Goal: Navigation & Orientation: Find specific page/section

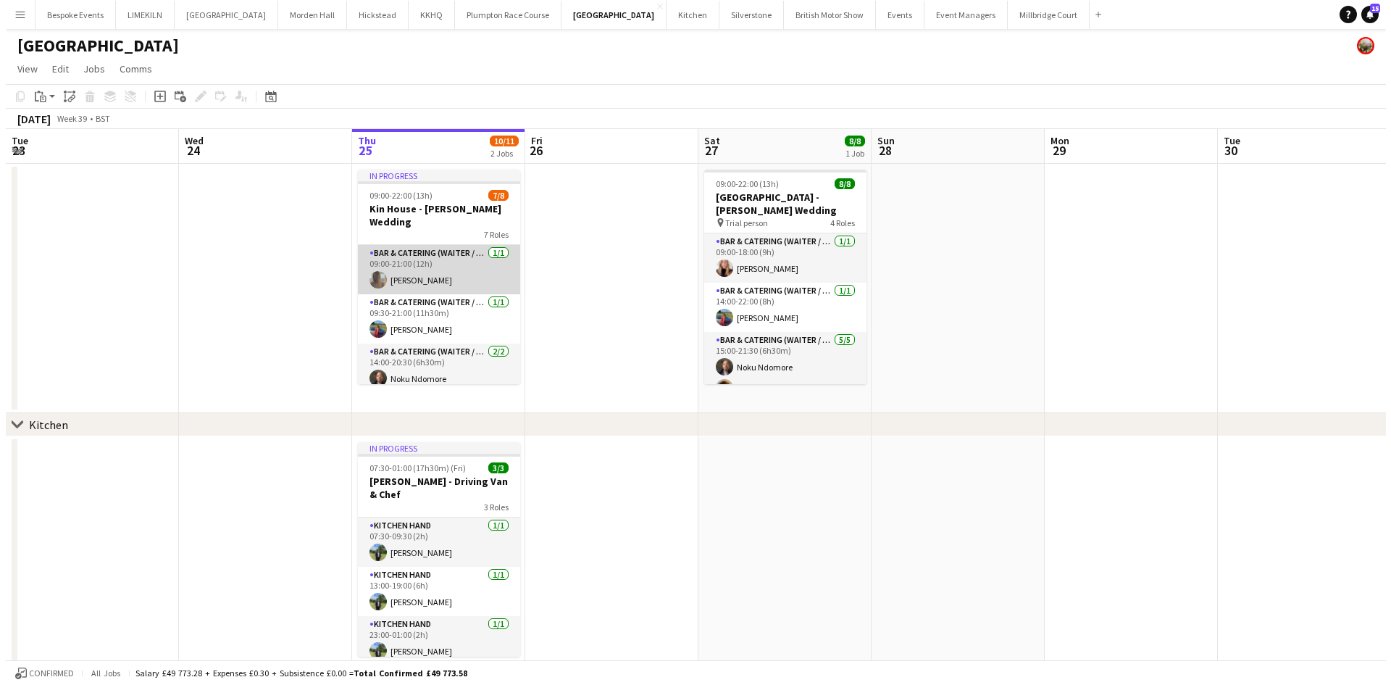
scroll to position [214, 0]
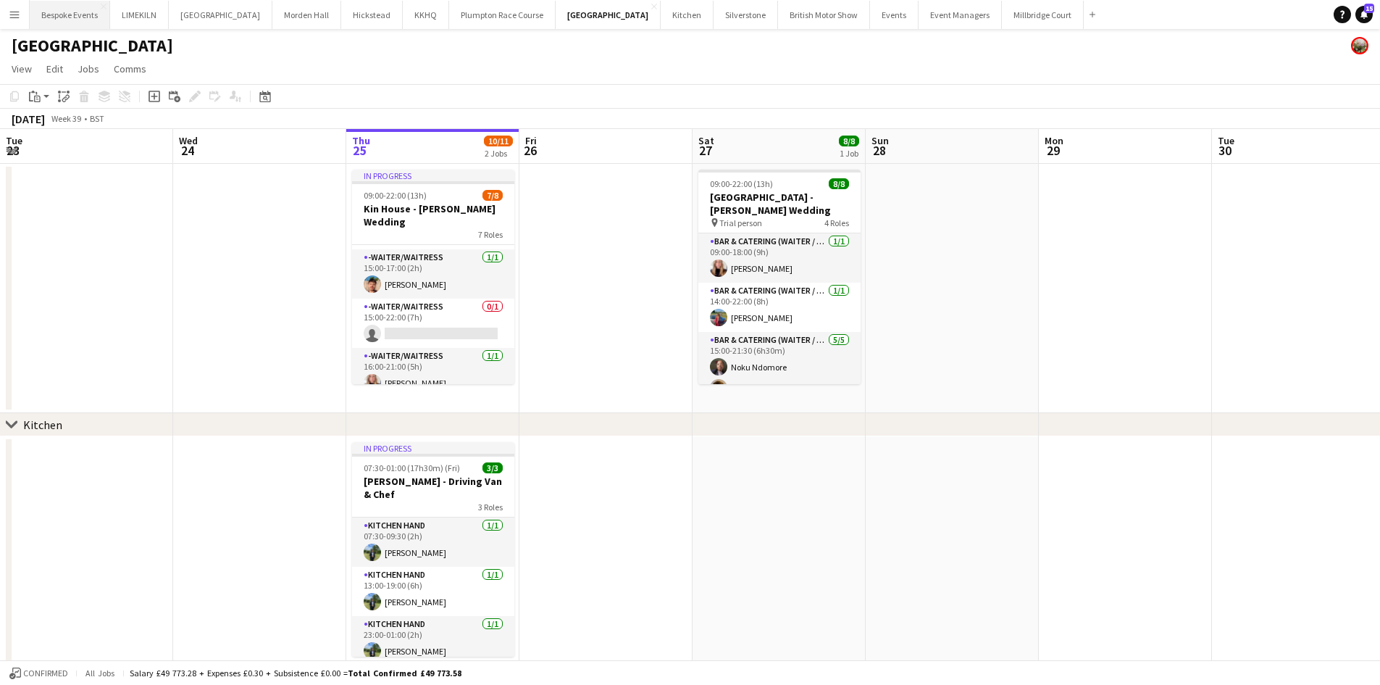
click at [68, 12] on button "Bespoke Events Close" at bounding box center [70, 15] width 80 height 28
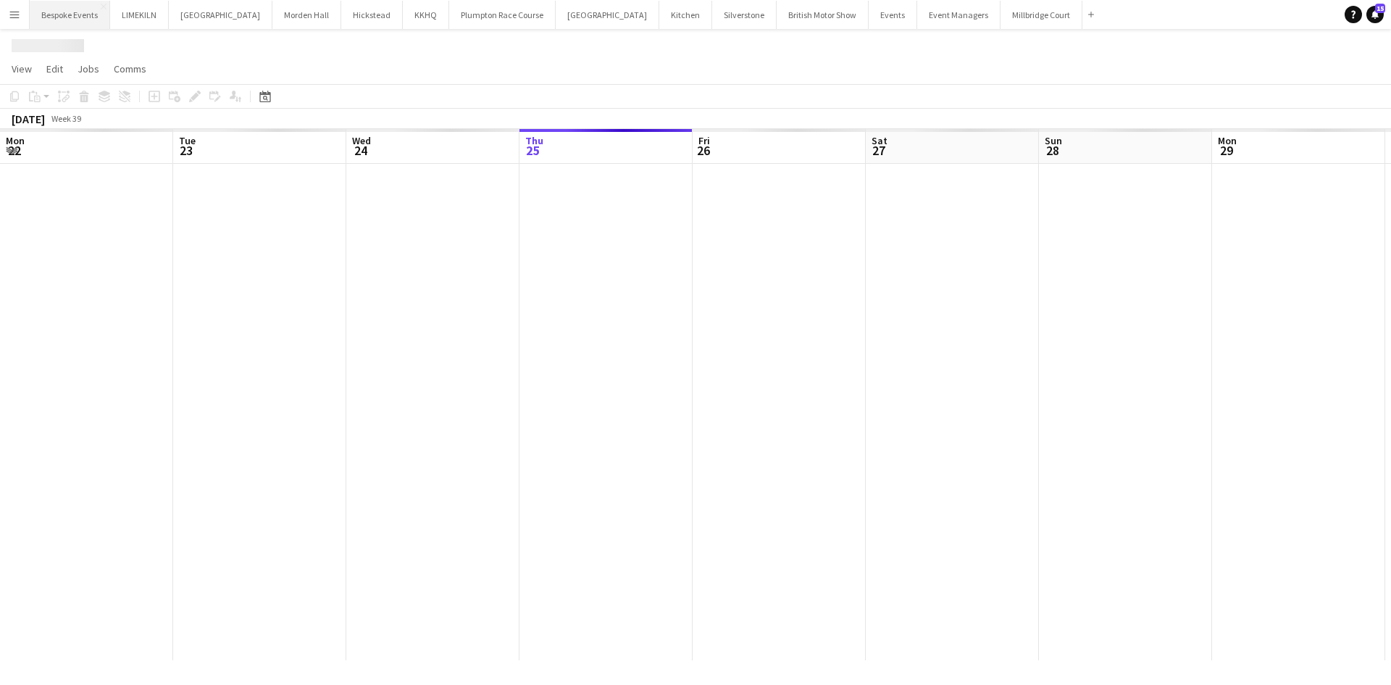
scroll to position [0, 346]
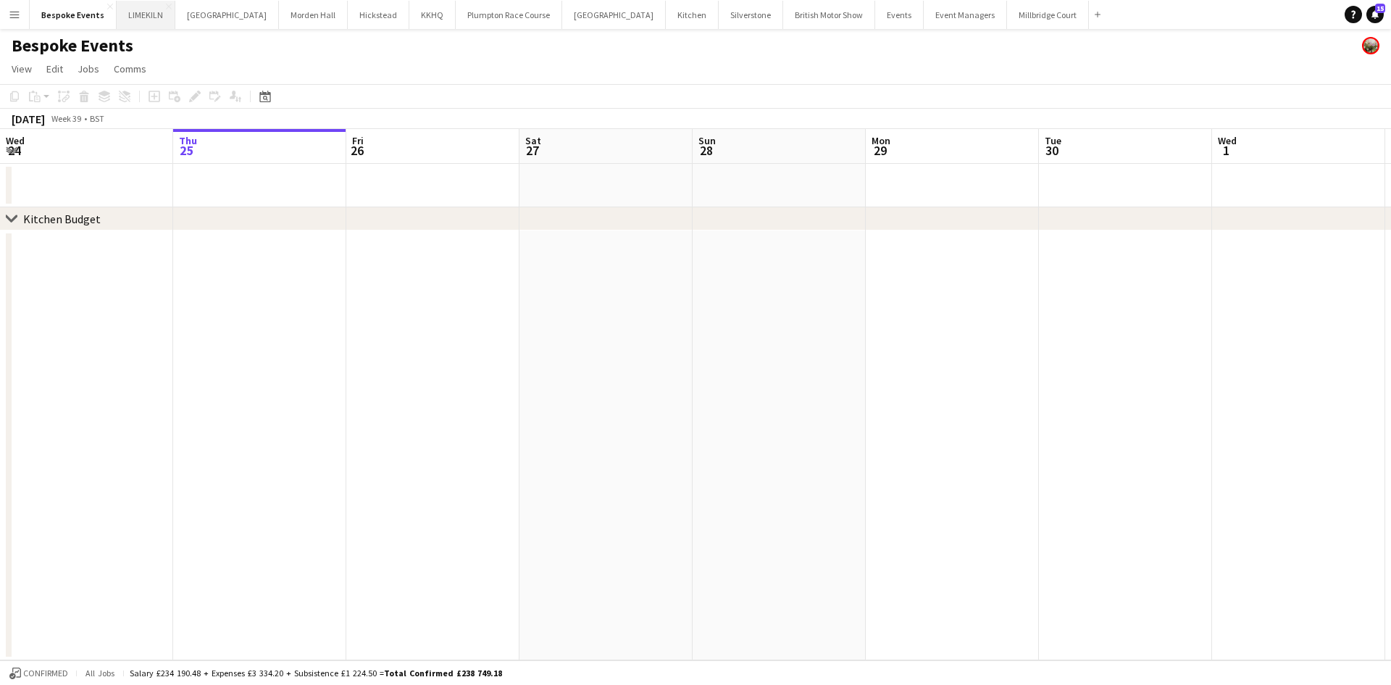
click at [127, 12] on button "LIMEKILN Close" at bounding box center [146, 15] width 59 height 28
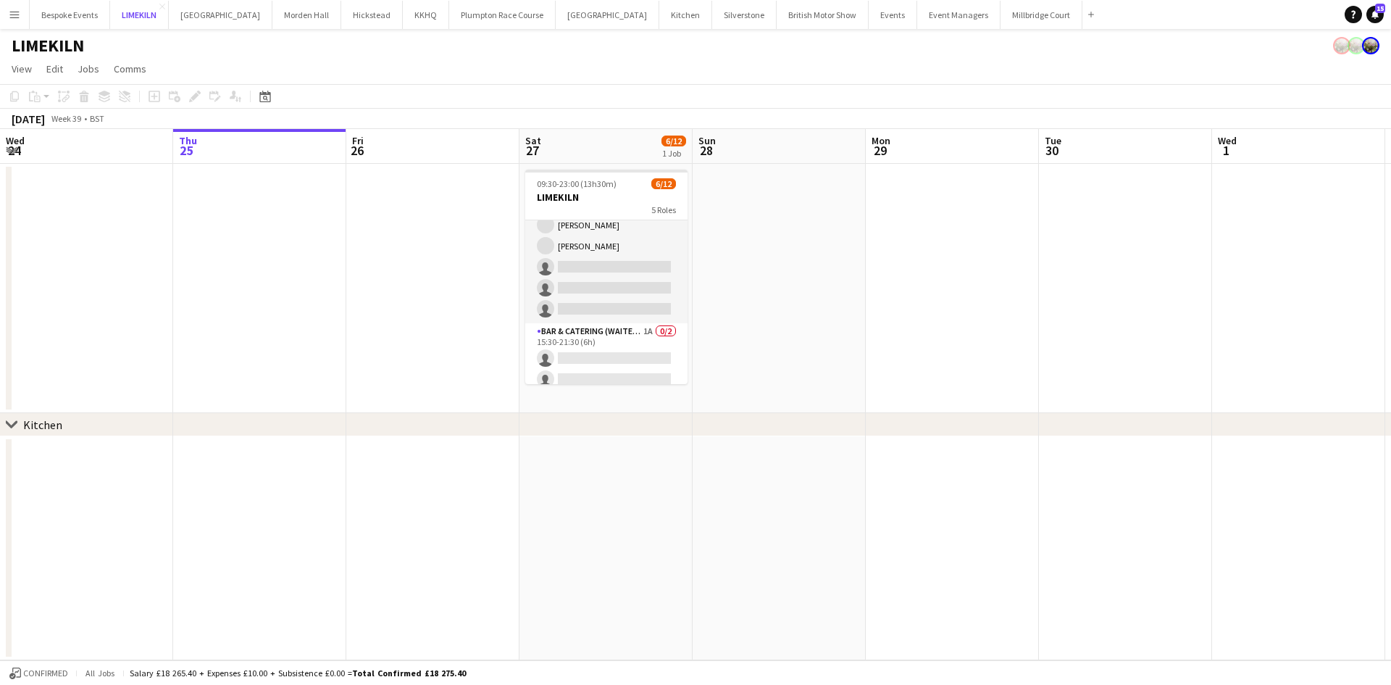
scroll to position [230, 0]
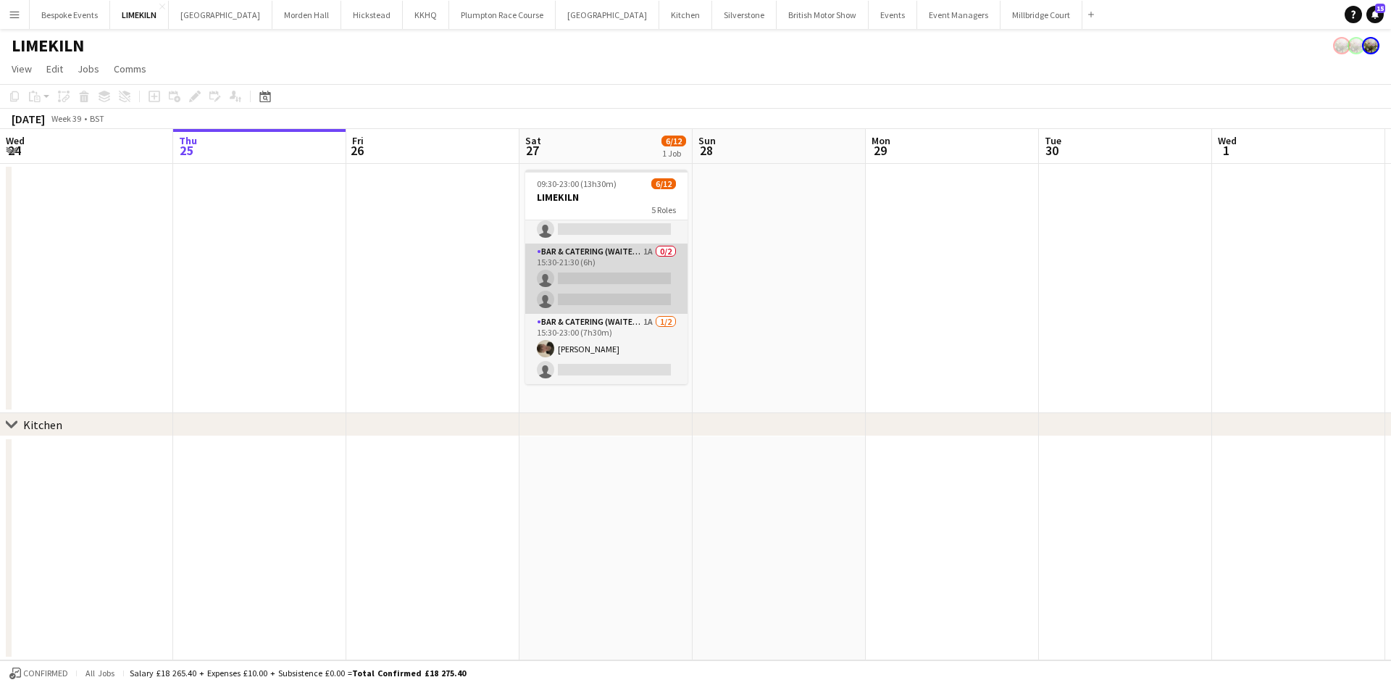
click at [619, 283] on app-card-role "Bar & Catering (Waiter / waitress) 1A 0/2 15:30-21:30 (6h) single-neutral-actio…" at bounding box center [606, 278] width 162 height 70
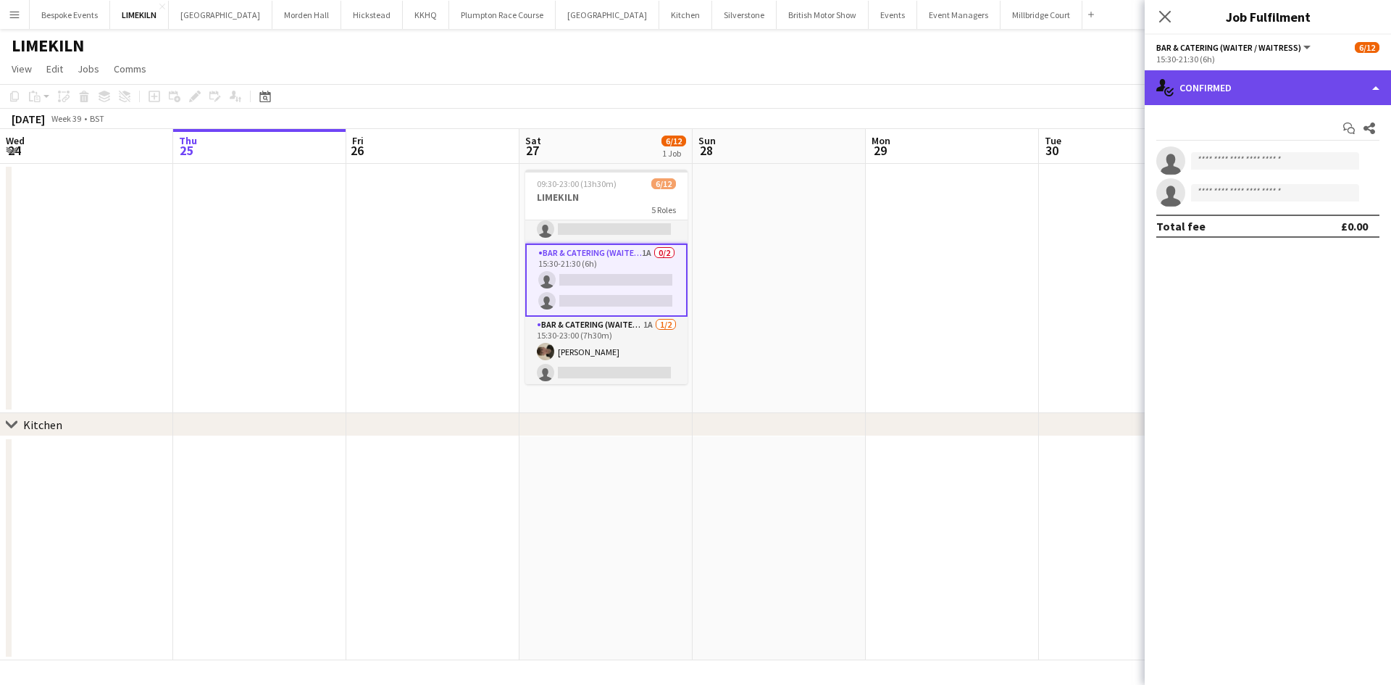
click at [1234, 93] on div "single-neutral-actions-check-2 Confirmed" at bounding box center [1268, 87] width 246 height 35
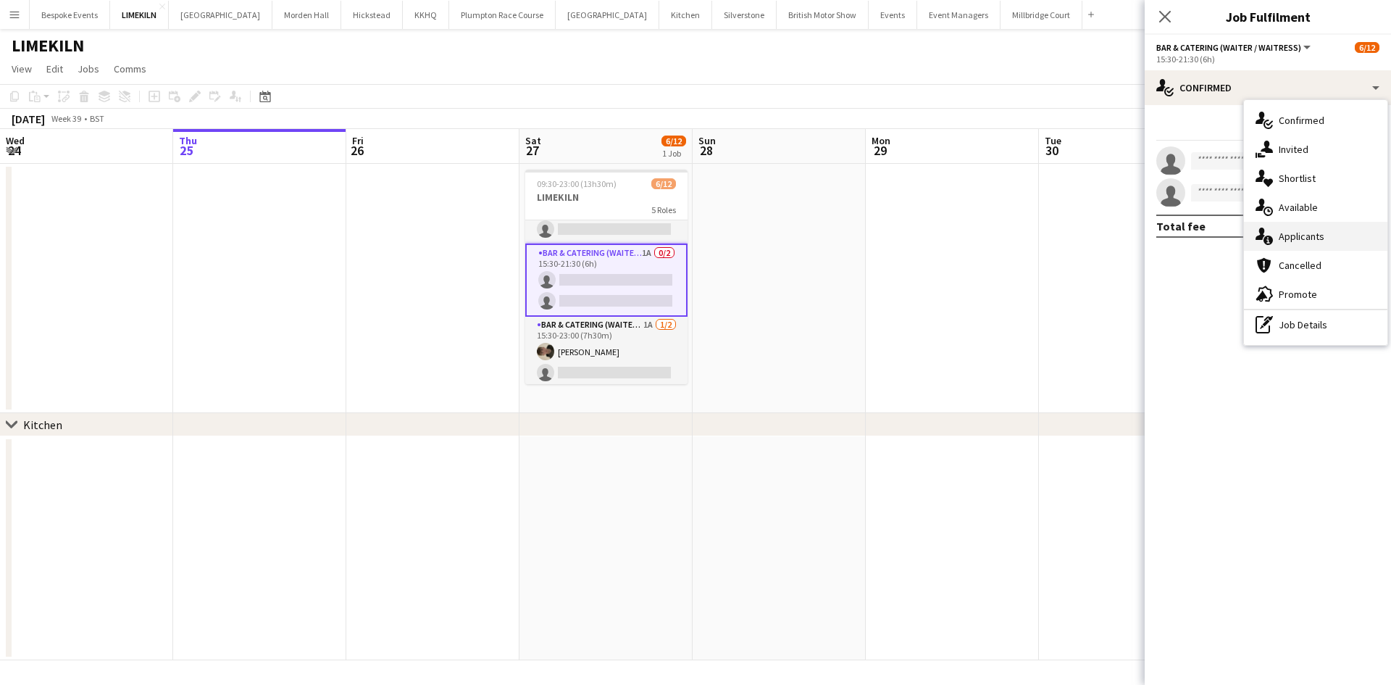
click at [1307, 225] on div "single-neutral-actions-information Applicants" at bounding box center [1315, 236] width 143 height 29
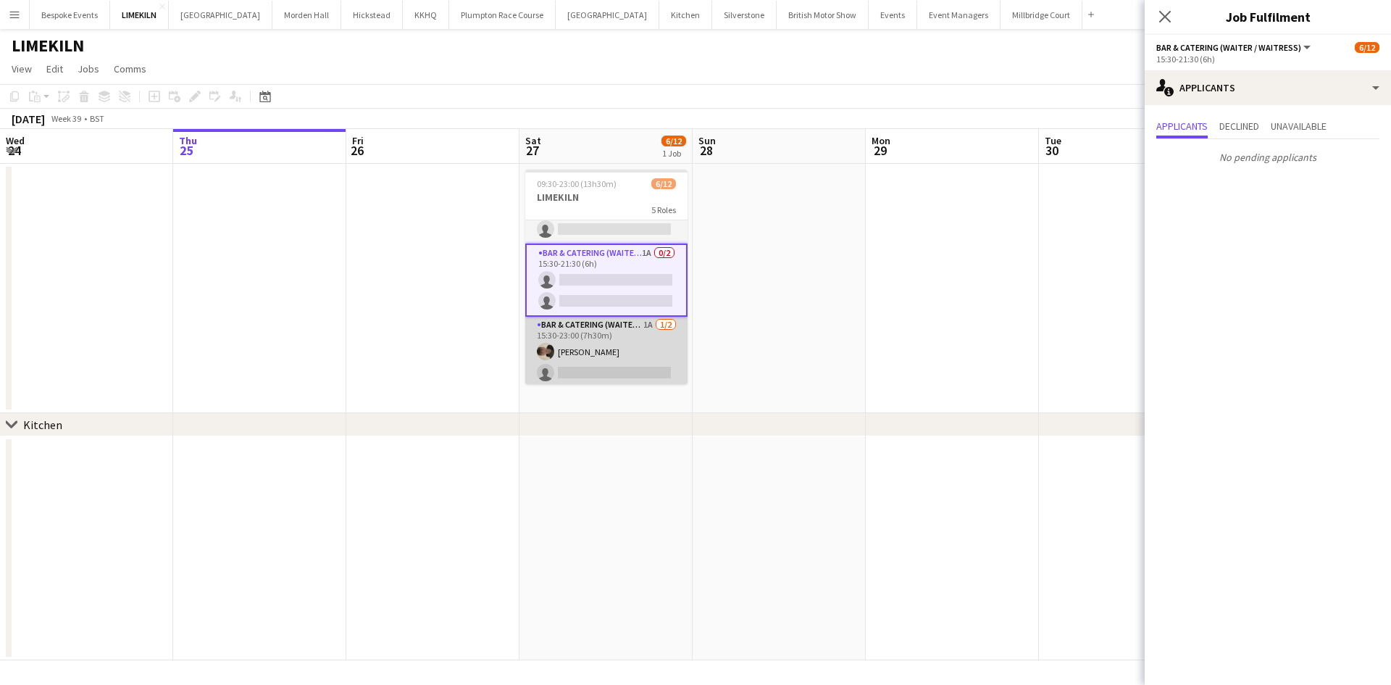
click at [619, 355] on app-card-role "Bar & Catering (Waiter / waitress) 1A [DATE] 15:30-23:00 (7h30m) [PERSON_NAME] …" at bounding box center [606, 352] width 162 height 70
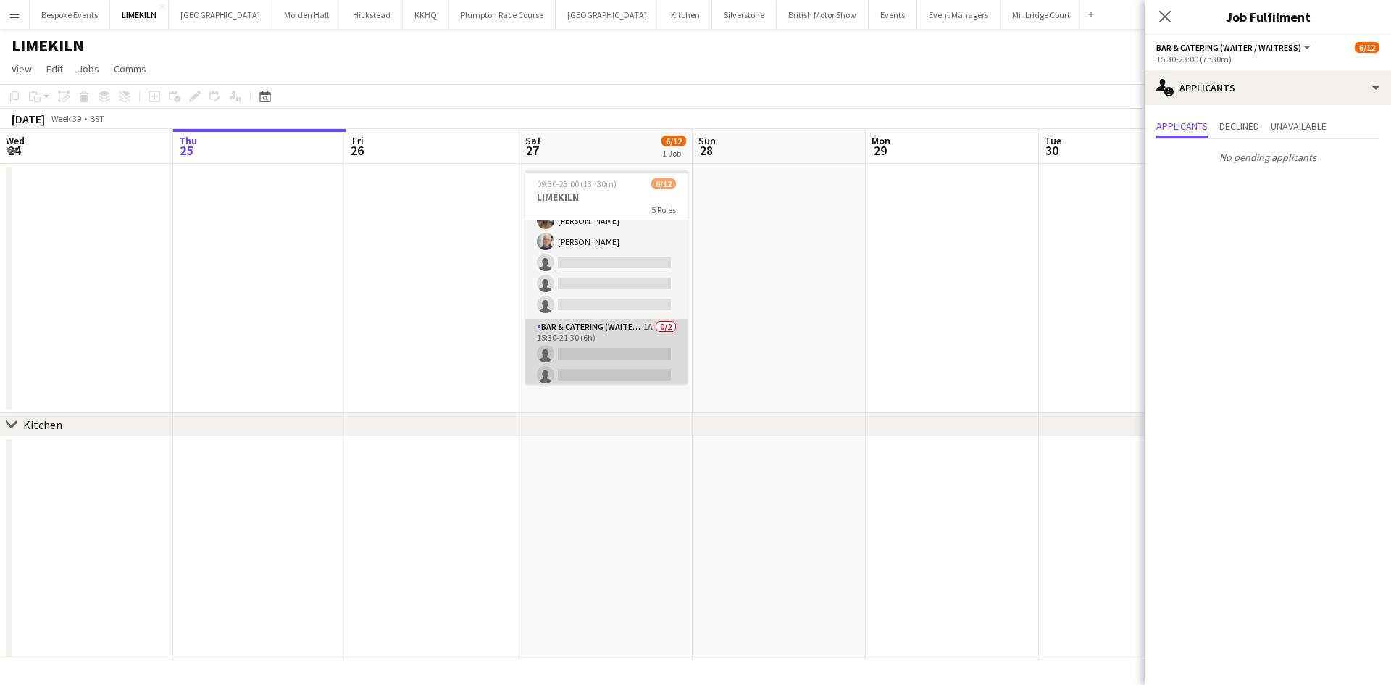
scroll to position [73, 0]
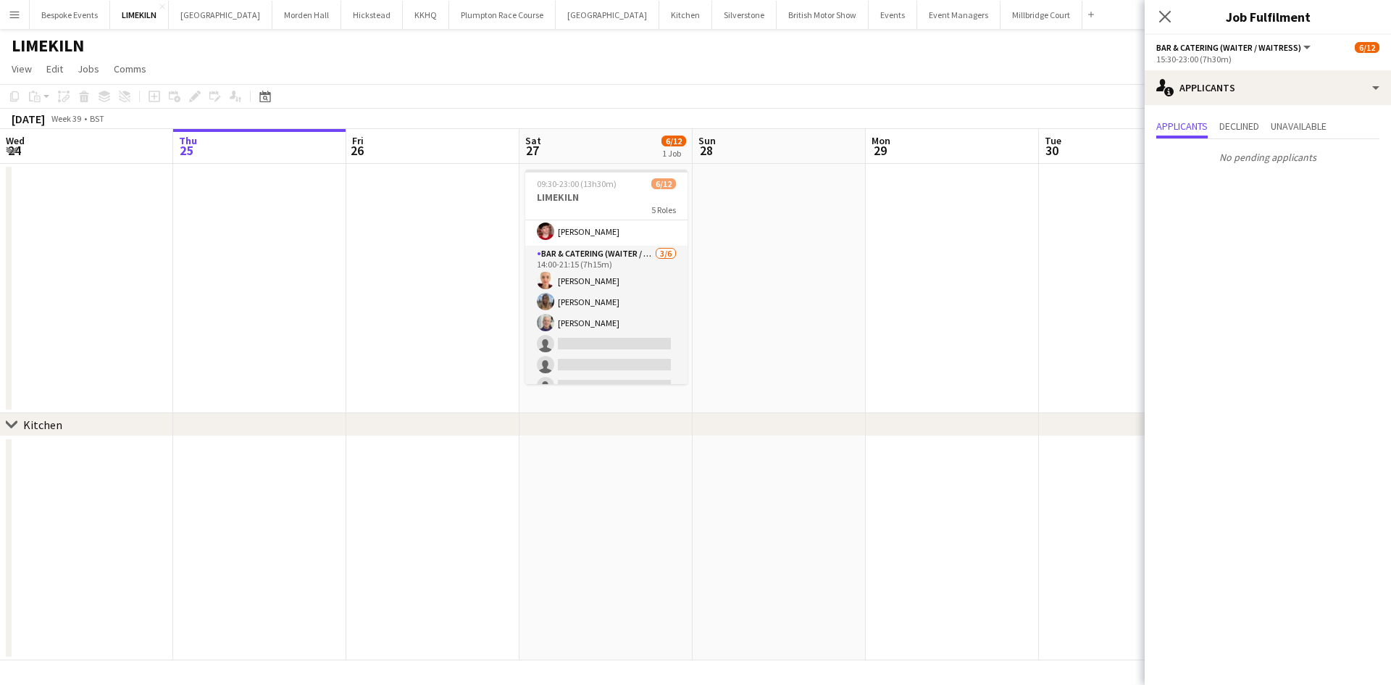
click at [745, 283] on app-date-cell at bounding box center [779, 288] width 173 height 249
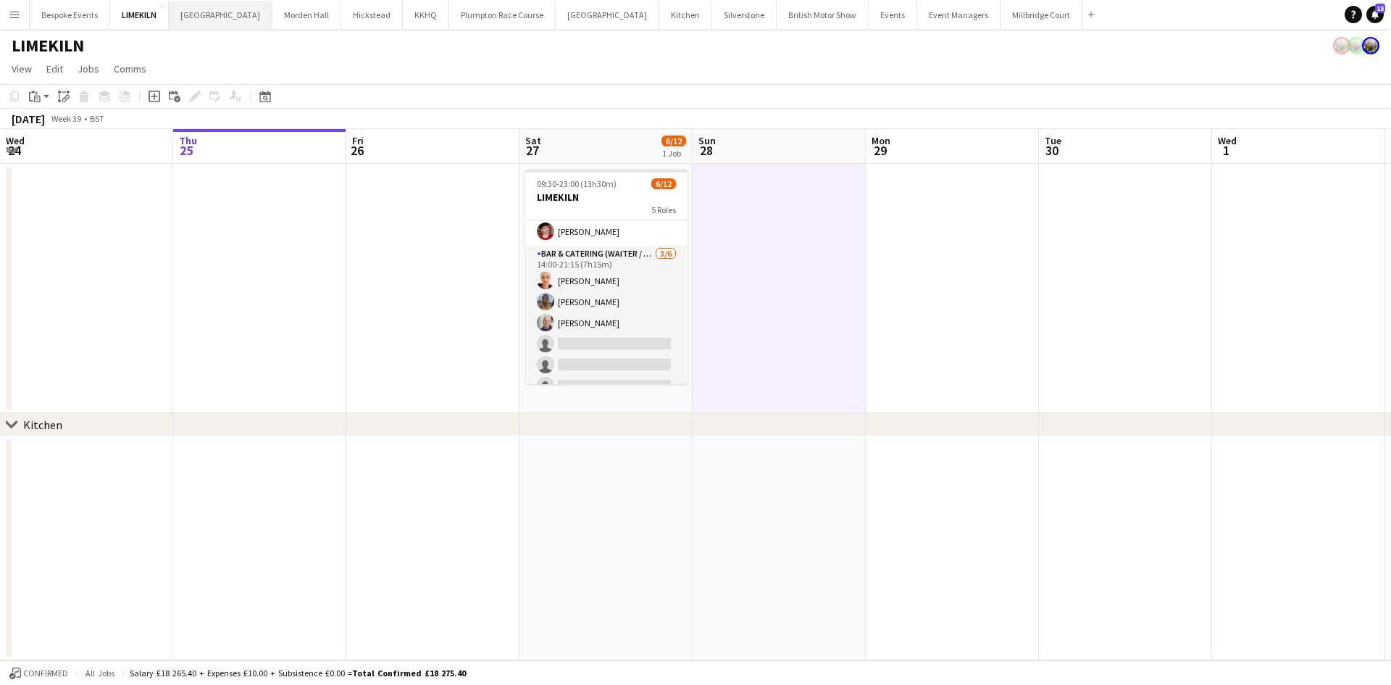
click at [216, 17] on button "[GEOGRAPHIC_DATA] Close" at bounding box center [221, 15] width 104 height 28
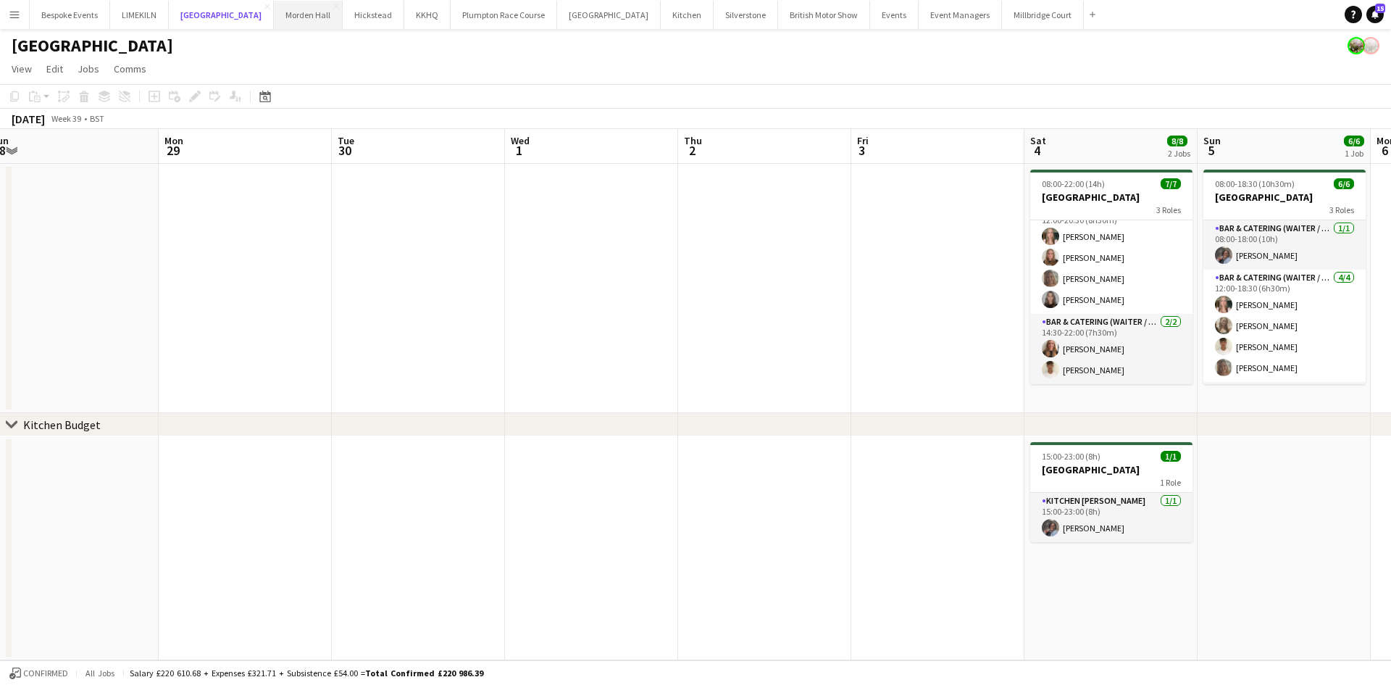
scroll to position [0, 329]
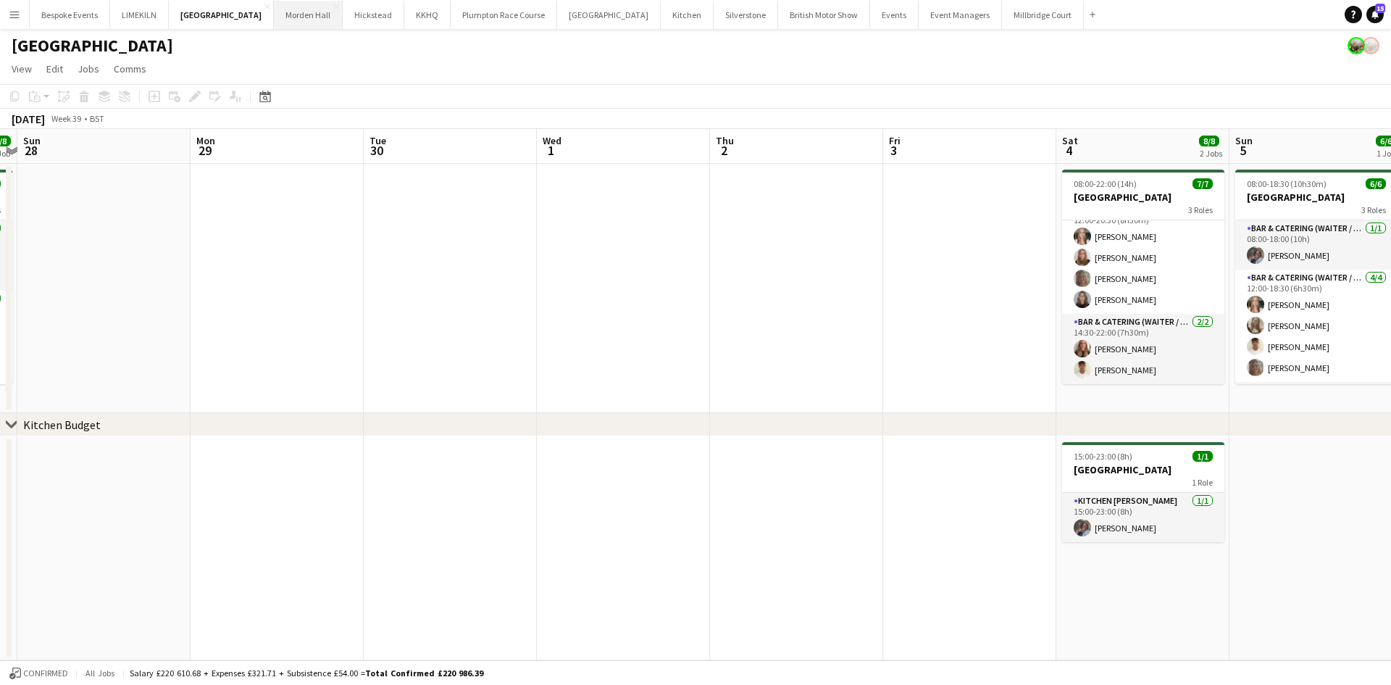
click at [274, 17] on button "[GEOGRAPHIC_DATA] Close" at bounding box center [308, 15] width 69 height 28
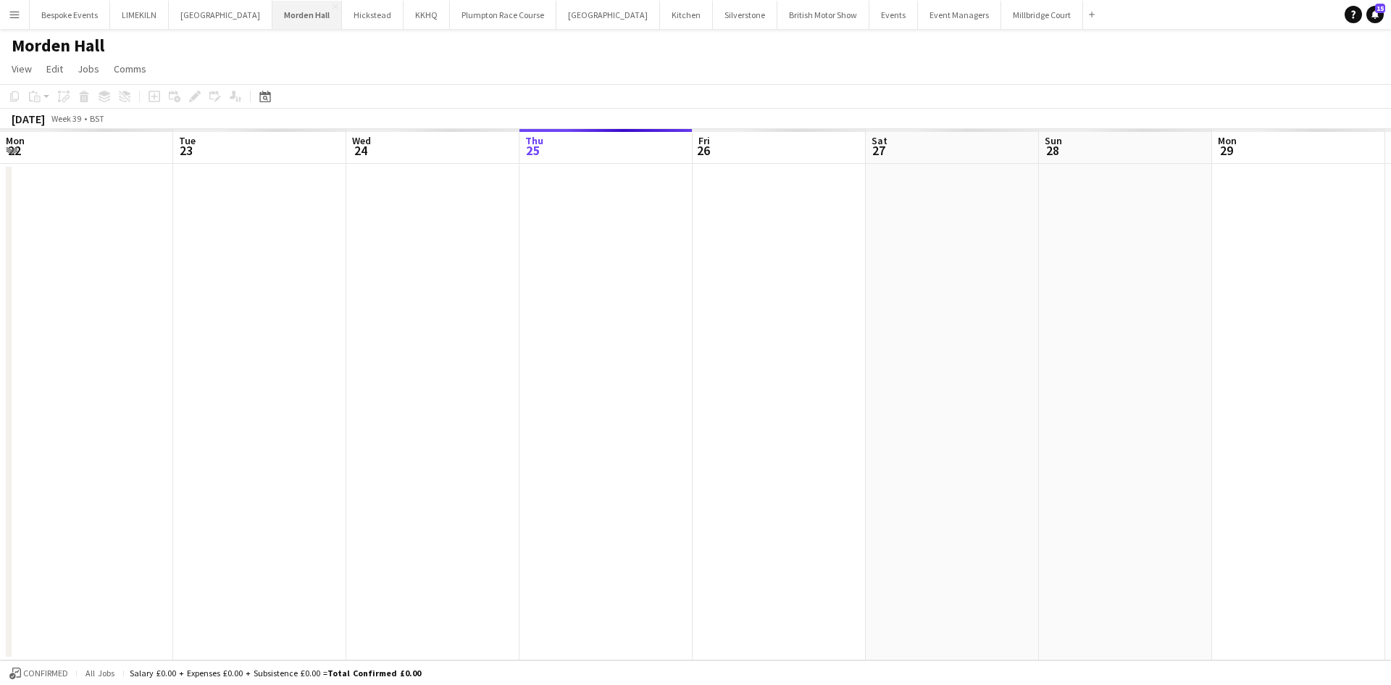
scroll to position [0, 346]
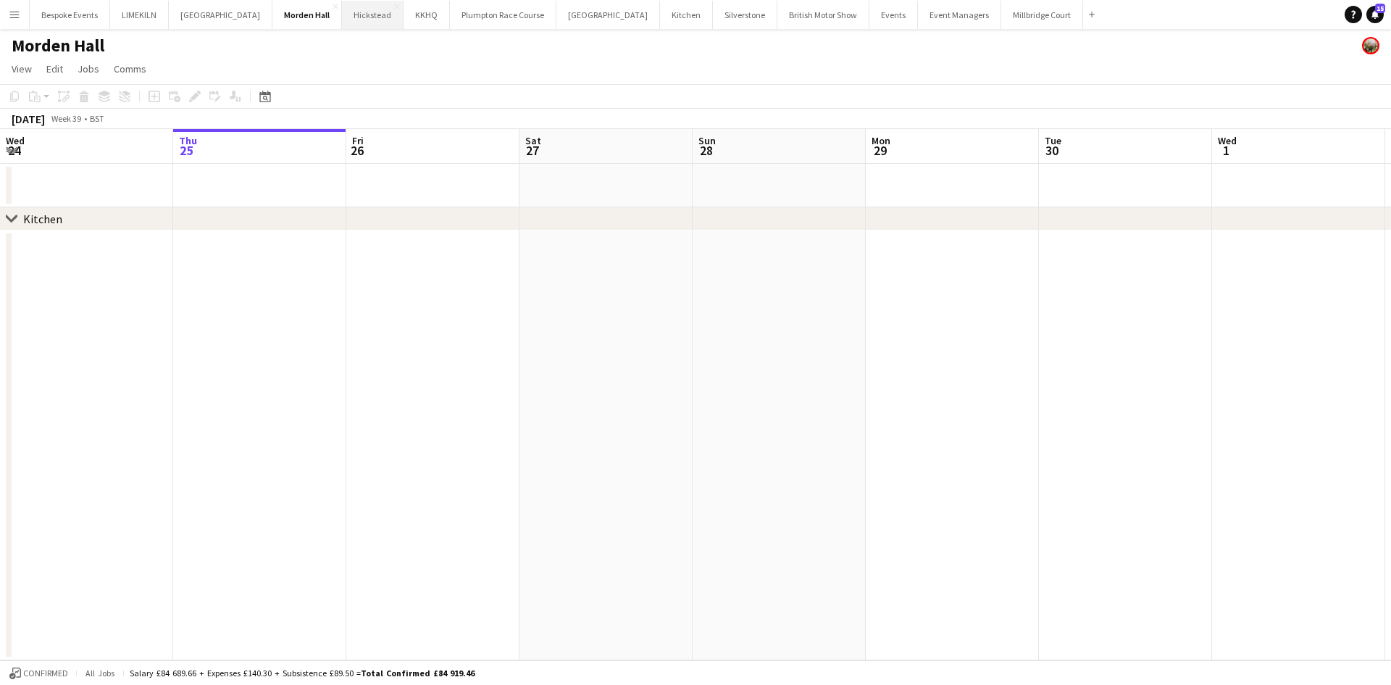
click at [348, 13] on button "Hickstead Close" at bounding box center [373, 15] width 62 height 28
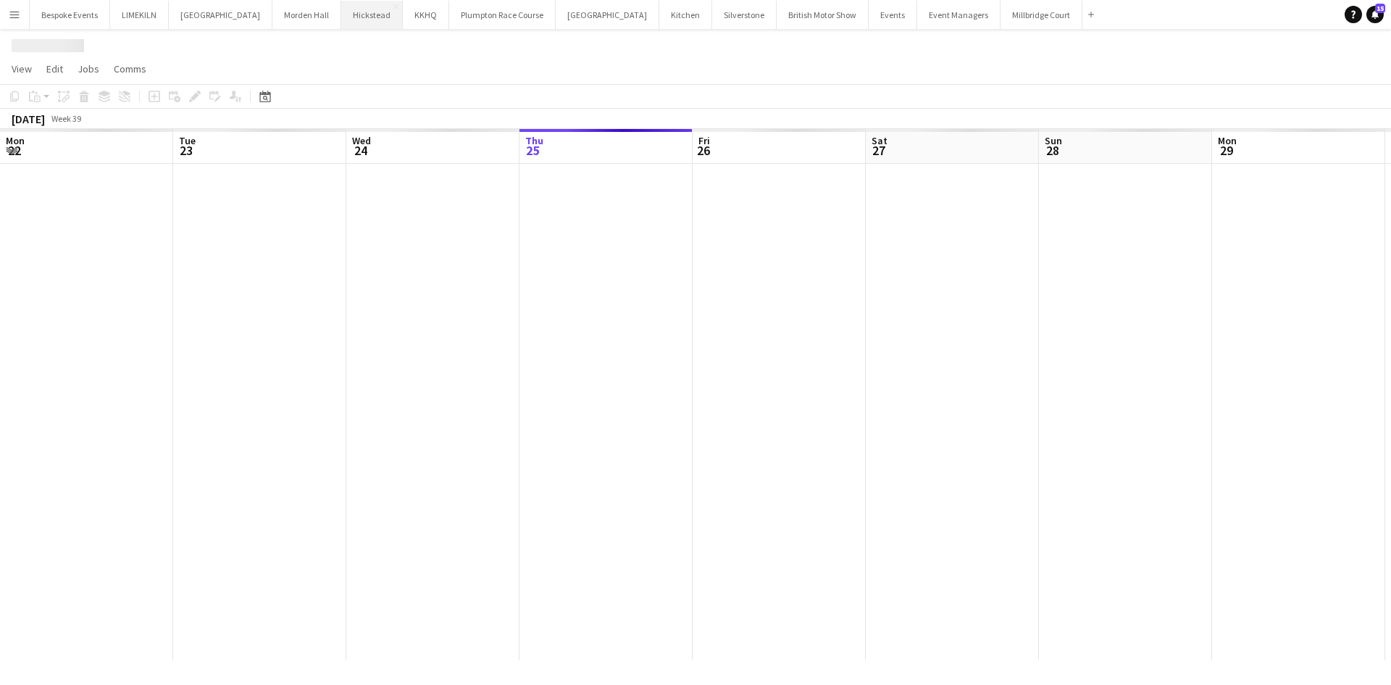
scroll to position [0, 346]
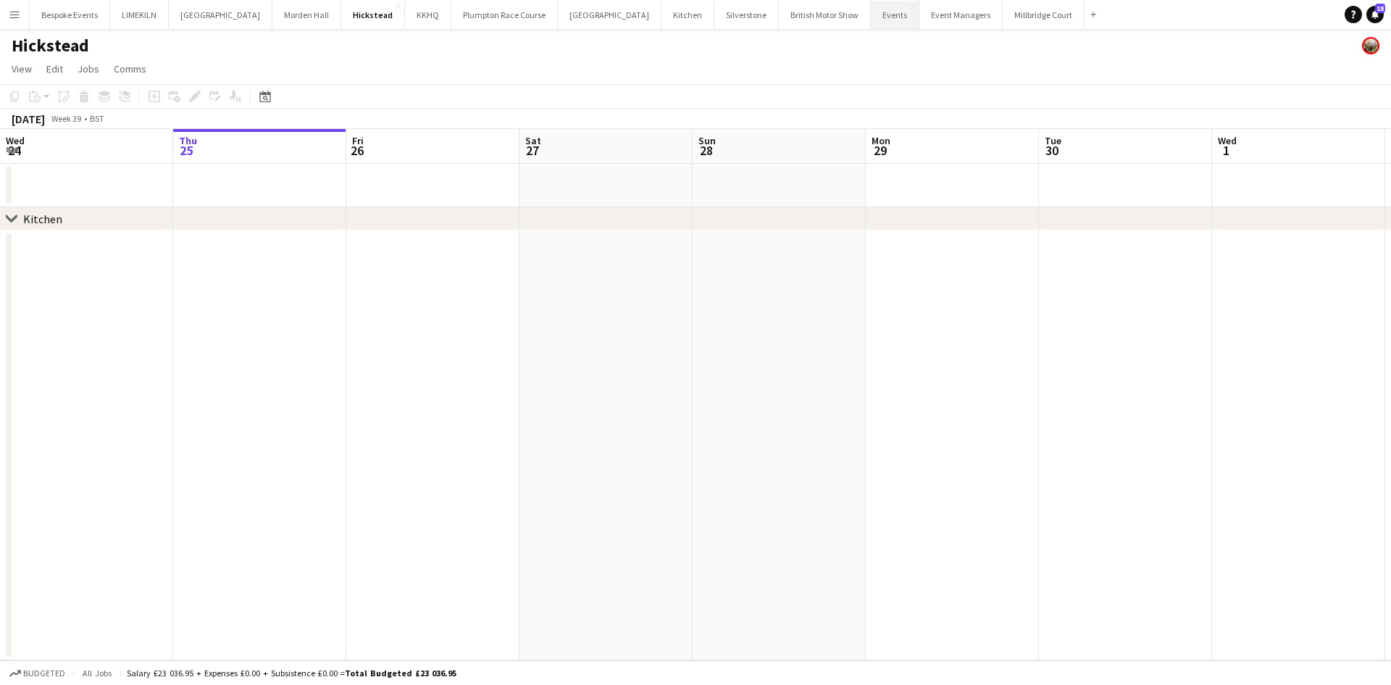
click at [871, 23] on button "Events Close" at bounding box center [895, 15] width 49 height 28
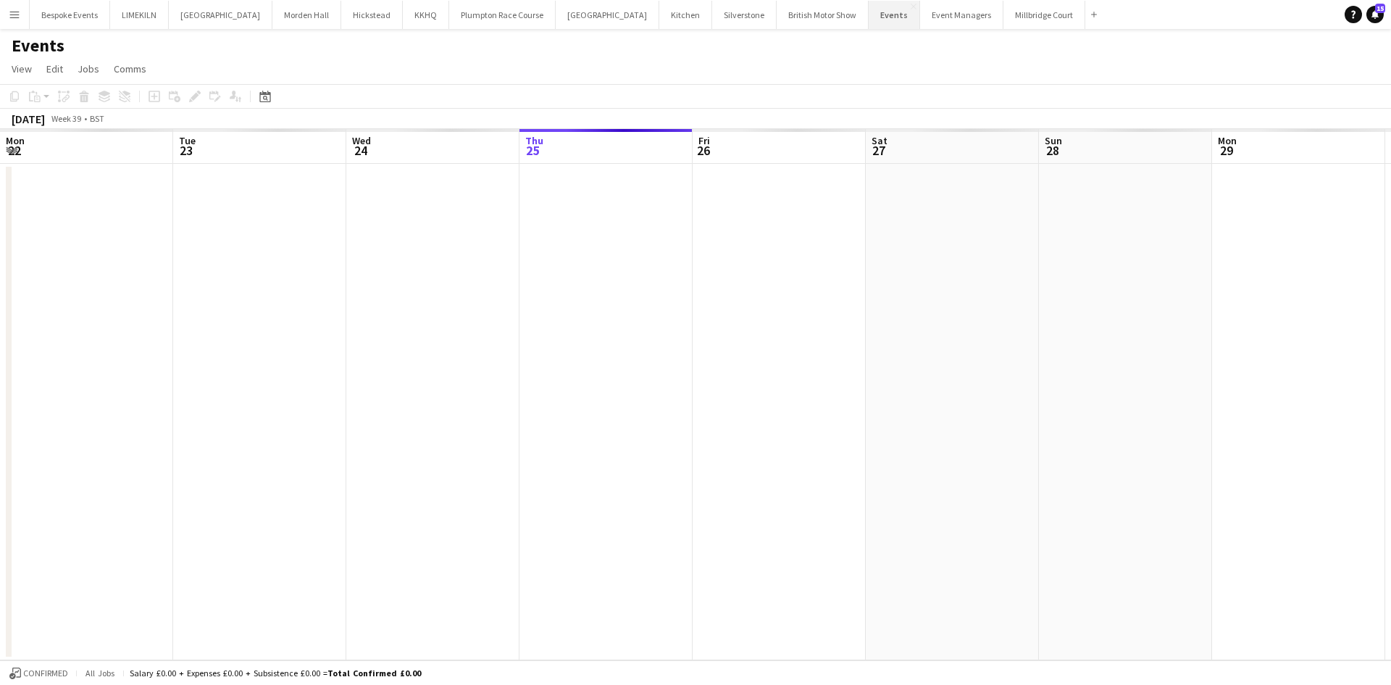
scroll to position [0, 346]
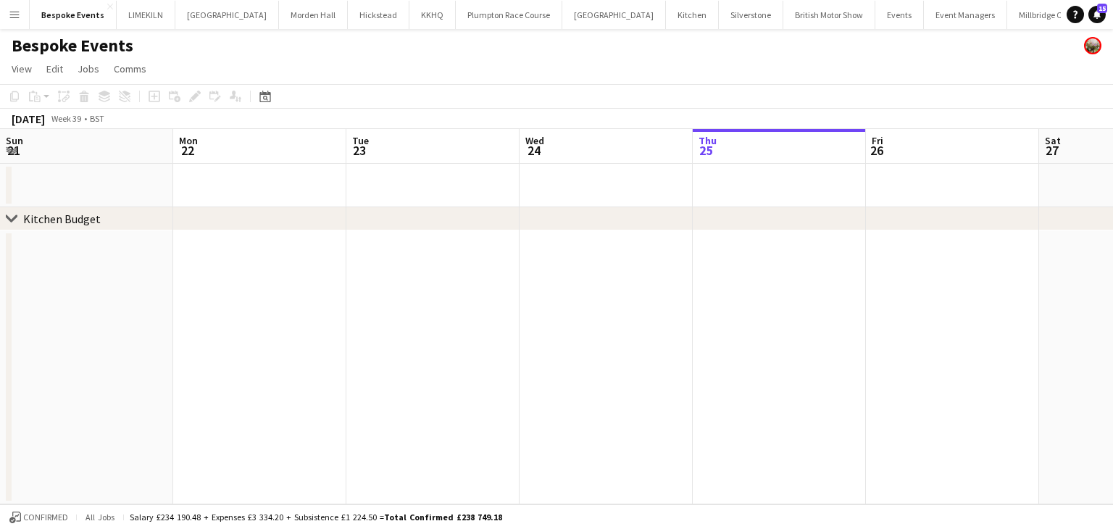
scroll to position [0, 346]
